Goal: Find specific fact

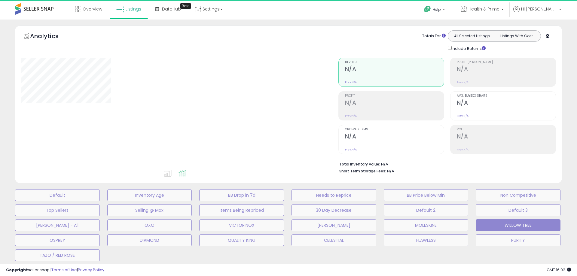
select select "**"
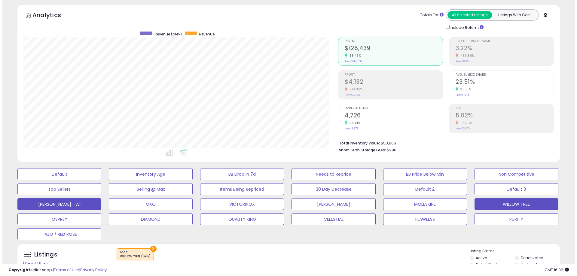
scroll to position [90, 0]
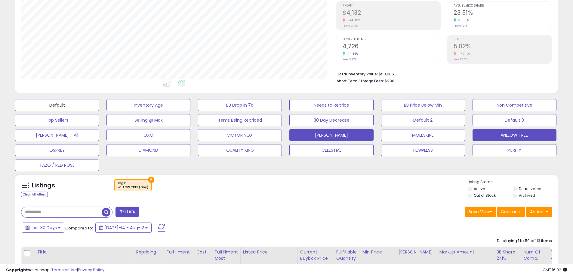
drag, startPoint x: 65, startPoint y: 106, endPoint x: 372, endPoint y: 139, distance: 308.1
click at [65, 106] on button "Default" at bounding box center [57, 105] width 84 height 12
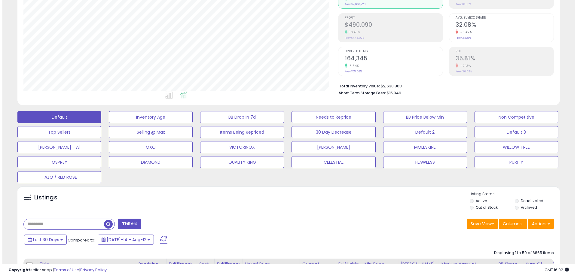
scroll to position [120, 0]
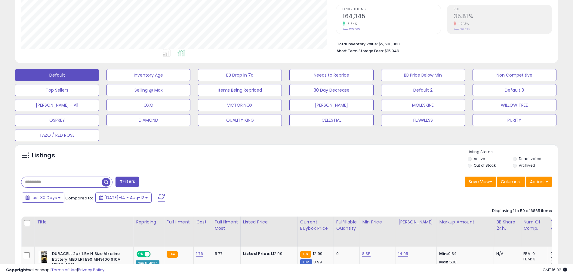
click at [58, 182] on input "text" at bounding box center [61, 182] width 80 height 11
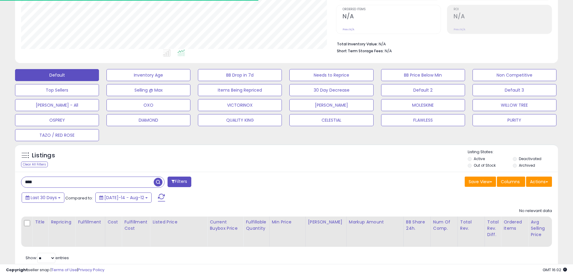
scroll to position [123, 315]
drag, startPoint x: 35, startPoint y: 182, endPoint x: 2, endPoint y: 184, distance: 33.1
click at [2, 184] on div "**********" at bounding box center [286, 96] width 573 height 394
type input "****"
click at [160, 181] on span "button" at bounding box center [158, 182] width 9 height 9
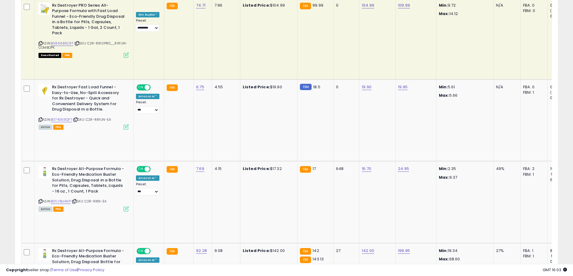
scroll to position [241, 0]
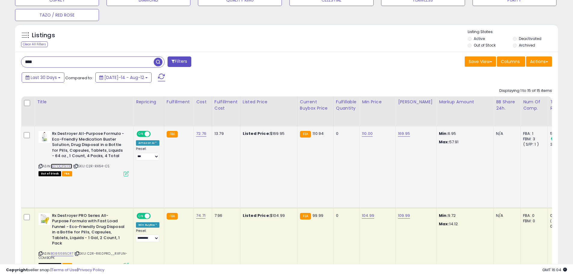
click at [60, 167] on link "B07DCP9YXF" at bounding box center [61, 166] width 21 height 5
drag, startPoint x: 110, startPoint y: 166, endPoint x: 89, endPoint y: 165, distance: 21.1
click at [89, 165] on span "| SKU: C2R-RX64-CS" at bounding box center [91, 166] width 36 height 5
copy span "C2R-RX64-CS"
click at [499, 77] on div "Last 30 Days Compared to: [DATE]-14 - Aug-12" at bounding box center [286, 79] width 540 height 14
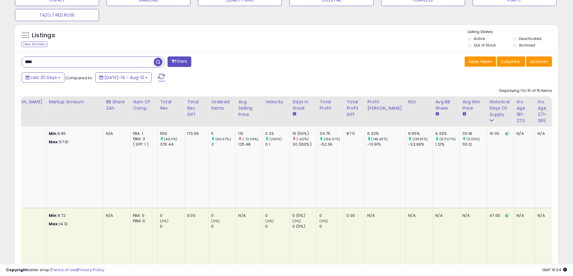
scroll to position [0, 395]
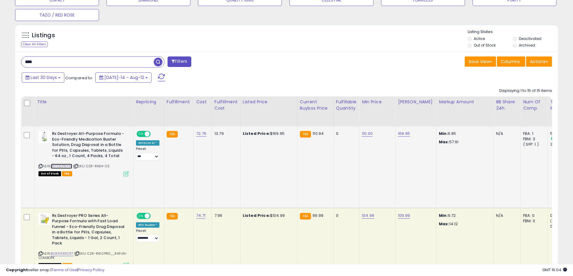
click at [67, 166] on link "B07DCP9YXF" at bounding box center [61, 166] width 21 height 5
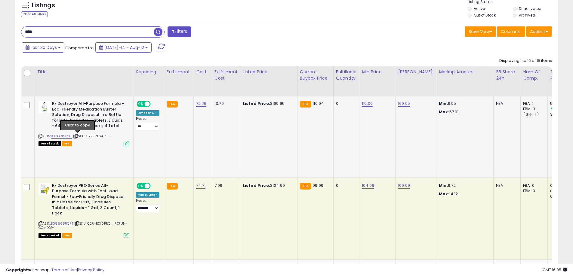
click at [78, 136] on icon at bounding box center [76, 136] width 4 height 3
click at [500, 50] on div "Last 30 Days Compared to: [DATE]-14 - Aug-12" at bounding box center [286, 48] width 540 height 14
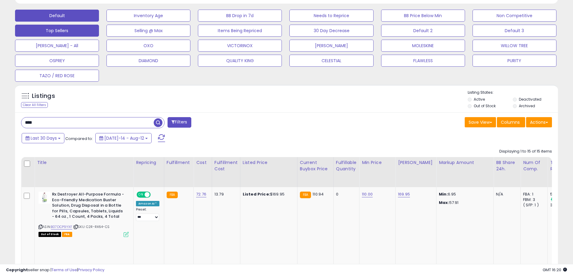
scroll to position [180, 0]
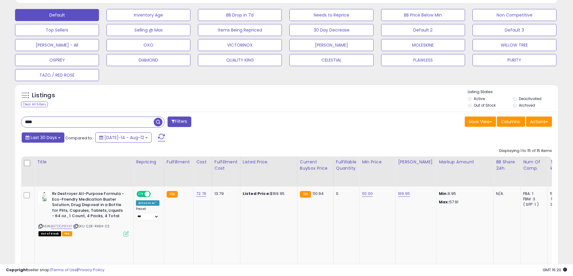
click at [49, 137] on span "Last 30 Days" at bounding box center [44, 138] width 26 height 6
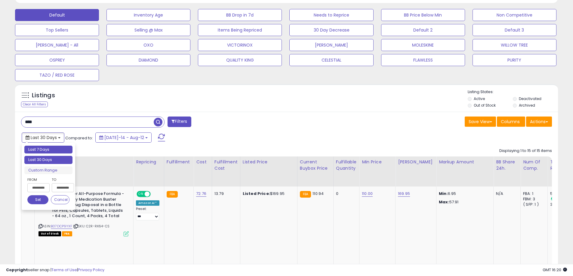
type input "**********"
click at [53, 152] on li "Last 7 Days" at bounding box center [48, 150] width 48 height 8
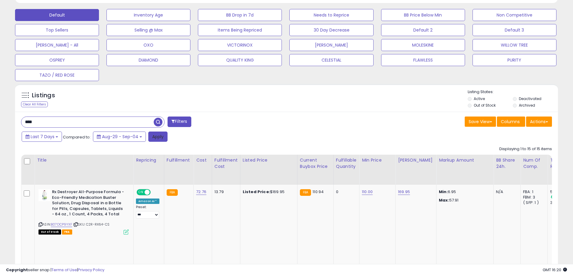
click at [164, 139] on button "Apply" at bounding box center [157, 137] width 19 height 10
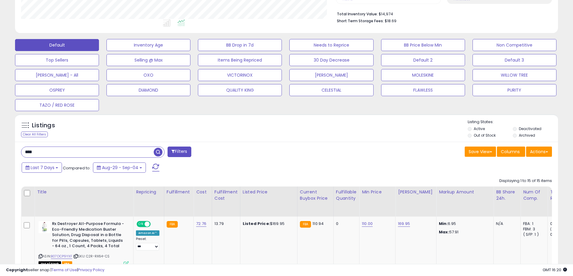
scroll to position [0, 0]
